Goal: Transaction & Acquisition: Purchase product/service

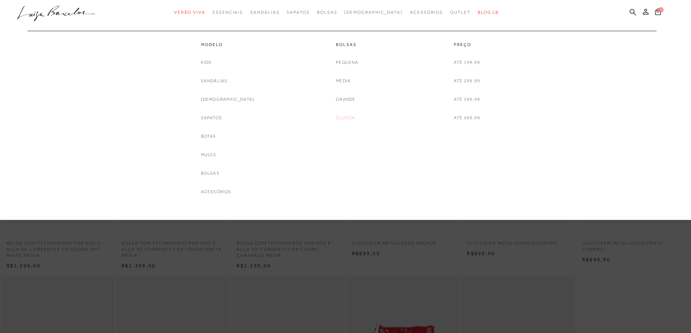
click at [346, 116] on link "Clutch" at bounding box center [345, 118] width 19 height 8
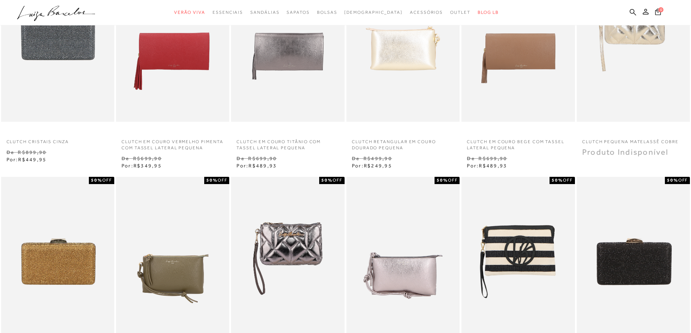
scroll to position [73, 0]
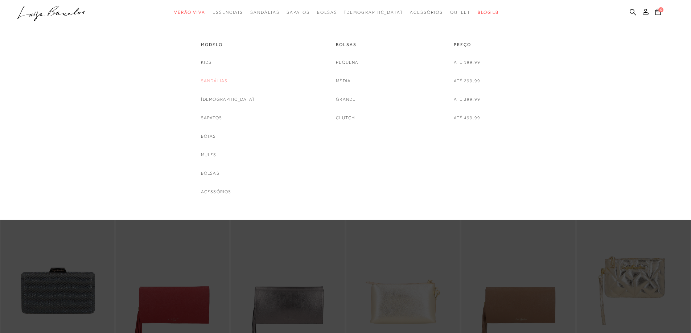
click at [224, 79] on link "Sandálias" at bounding box center [214, 81] width 27 height 8
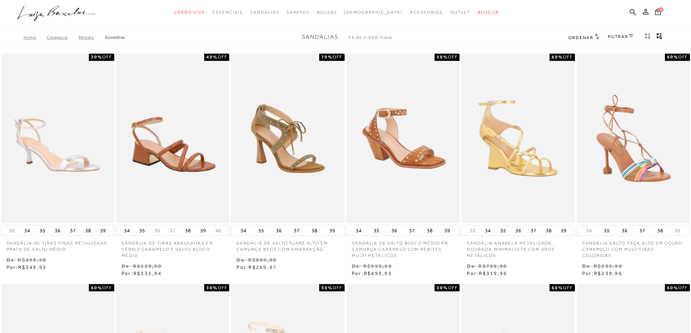
click at [628, 35] on icon at bounding box center [630, 36] width 5 height 4
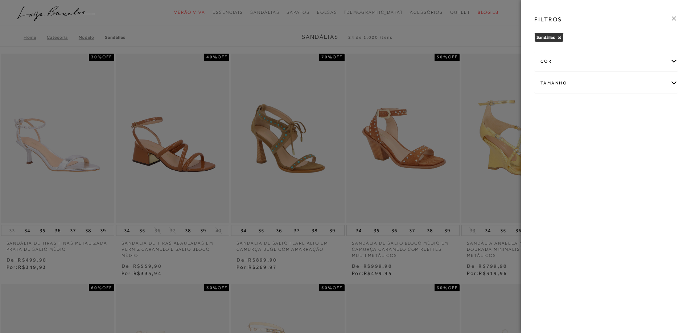
click at [672, 62] on div "cor" at bounding box center [606, 61] width 143 height 19
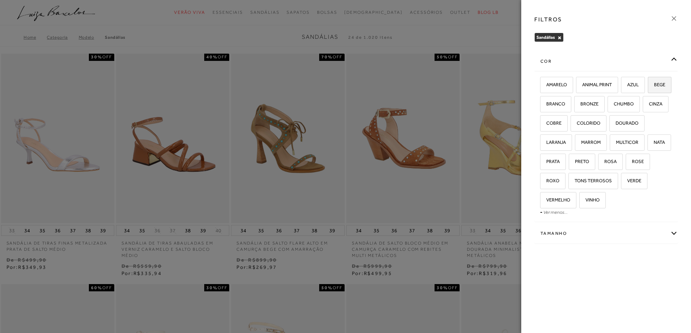
click at [648, 87] on span "BEGE" at bounding box center [656, 84] width 17 height 5
click at [647, 90] on input "BEGE" at bounding box center [650, 85] width 7 height 7
checkbox input "true"
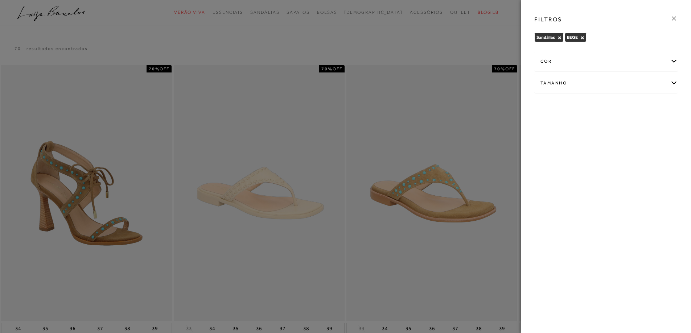
click at [672, 19] on icon at bounding box center [674, 19] width 8 height 8
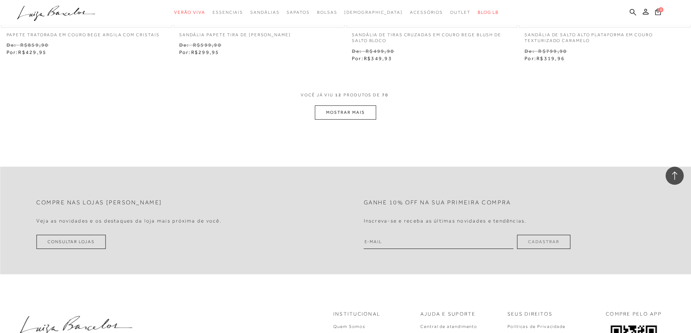
scroll to position [943, 0]
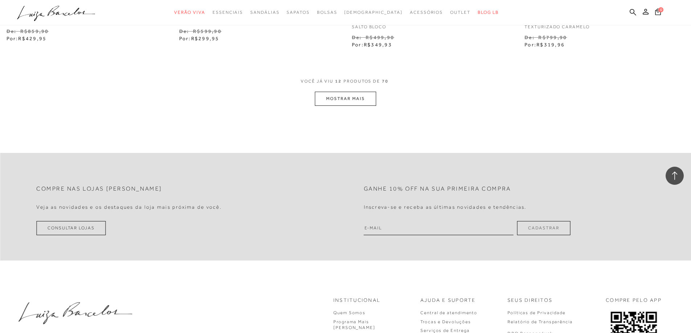
click at [343, 98] on button "MOSTRAR MAIS" at bounding box center [345, 99] width 61 height 14
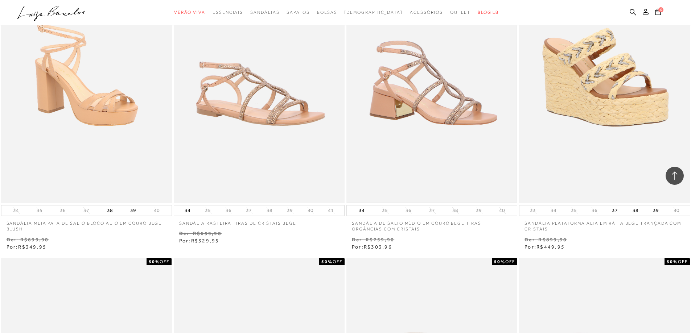
scroll to position [1015, 0]
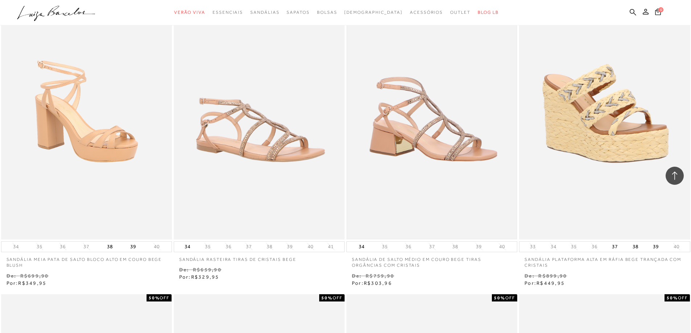
click at [437, 112] on img at bounding box center [431, 111] width 169 height 254
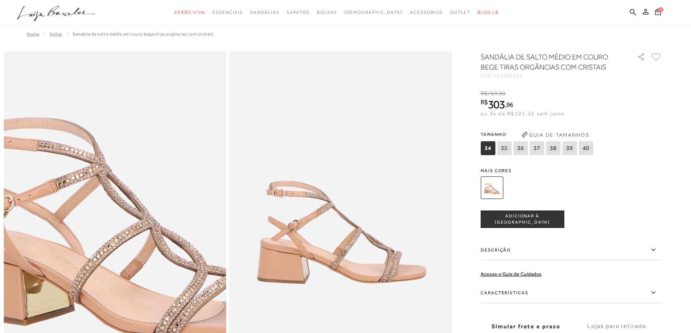
click at [108, 231] on img at bounding box center [119, 209] width 445 height 668
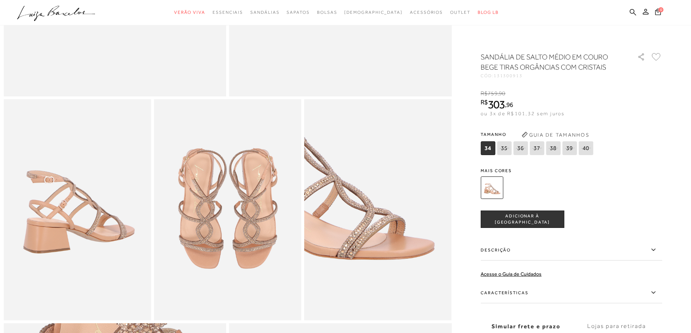
scroll to position [290, 0]
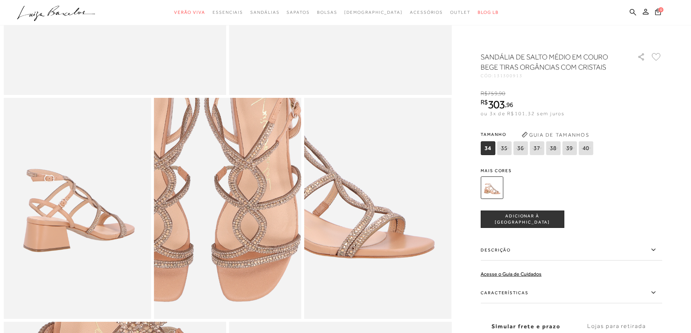
click at [254, 238] on img at bounding box center [201, 184] width 295 height 442
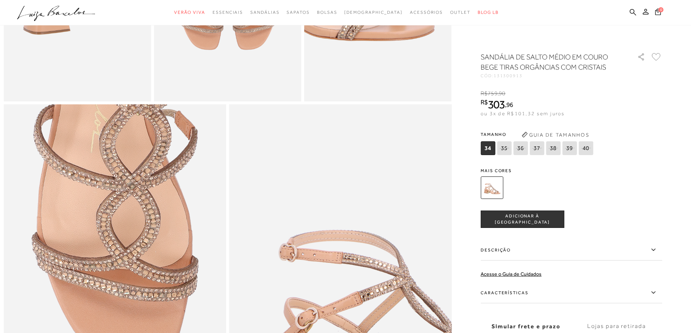
scroll to position [580, 0]
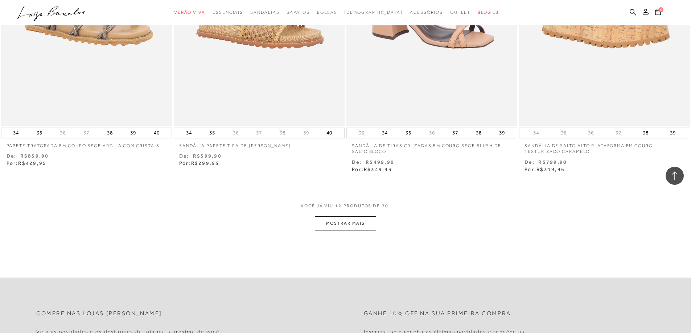
scroll to position [834, 0]
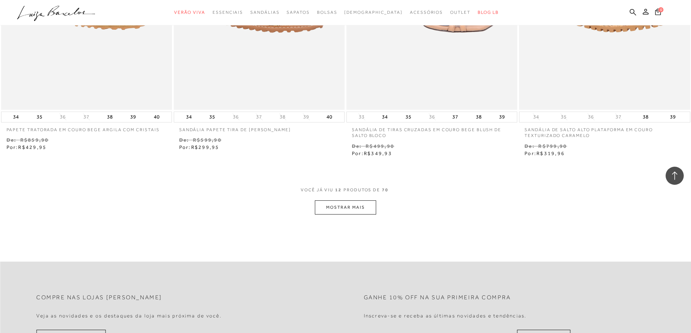
click at [348, 205] on button "MOSTRAR MAIS" at bounding box center [345, 208] width 61 height 14
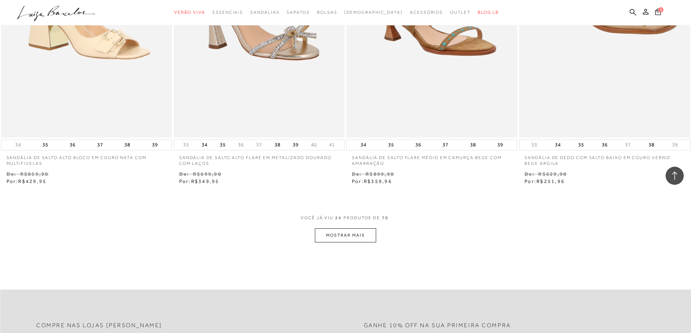
scroll to position [1741, 0]
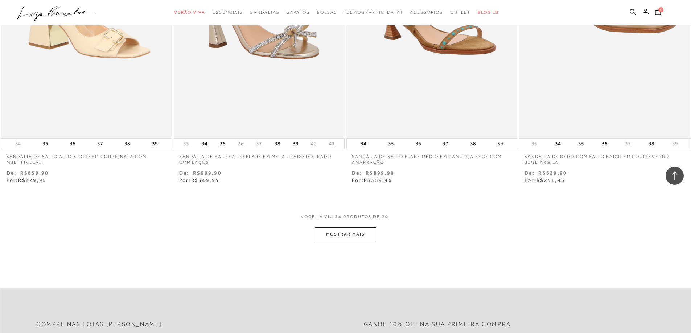
click at [350, 237] on button "MOSTRAR MAIS" at bounding box center [345, 234] width 61 height 14
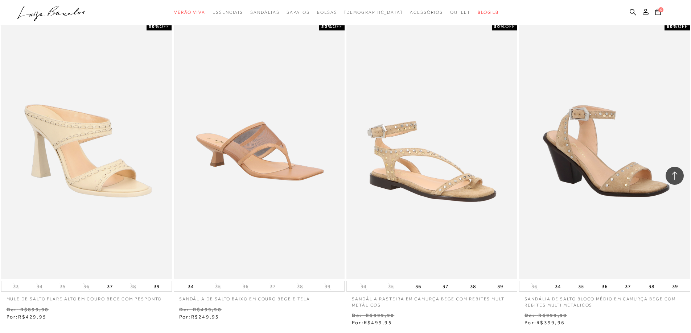
scroll to position [2647, 0]
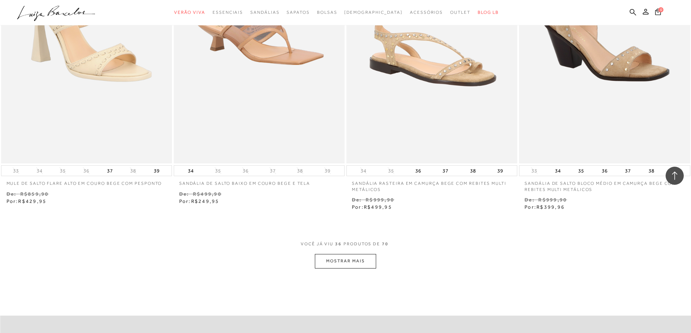
click at [349, 259] on button "MOSTRAR MAIS" at bounding box center [345, 261] width 61 height 14
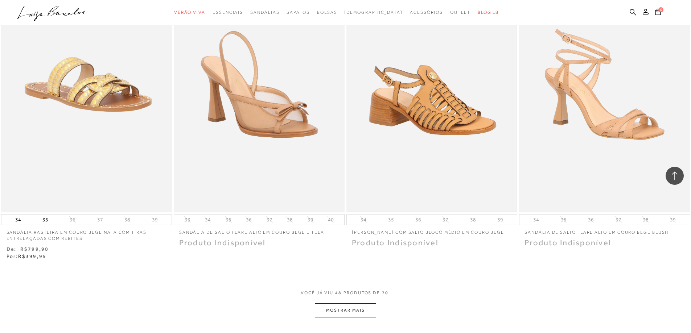
scroll to position [3699, 0]
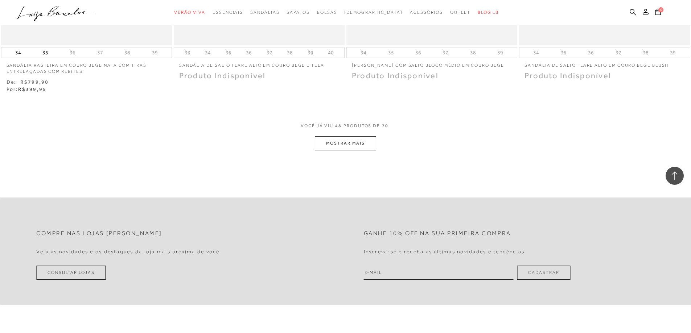
click at [339, 146] on button "MOSTRAR MAIS" at bounding box center [345, 143] width 61 height 14
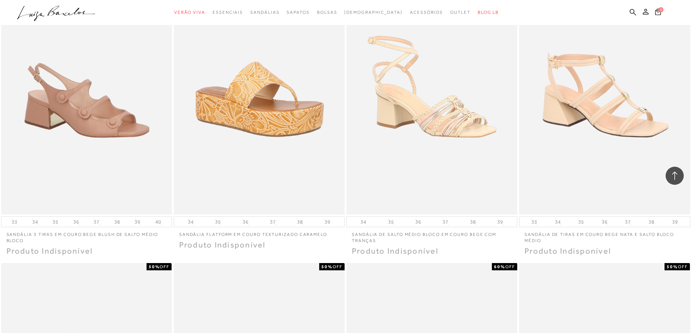
scroll to position [4134, 0]
